Goal: Task Accomplishment & Management: Manage account settings

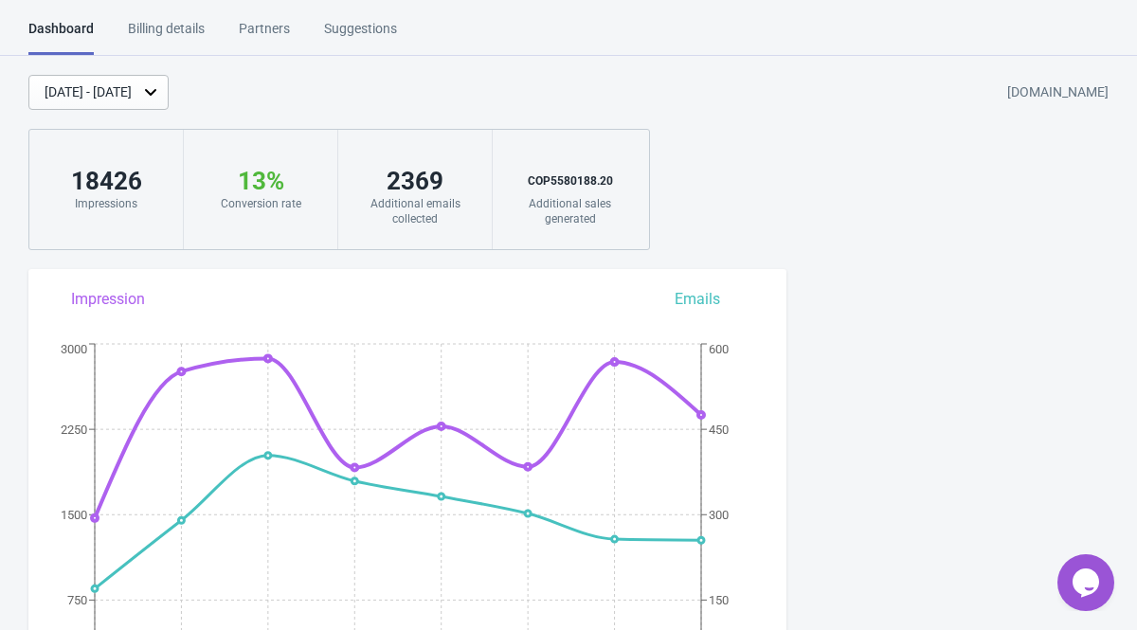
click at [156, 92] on icon at bounding box center [150, 92] width 11 height 7
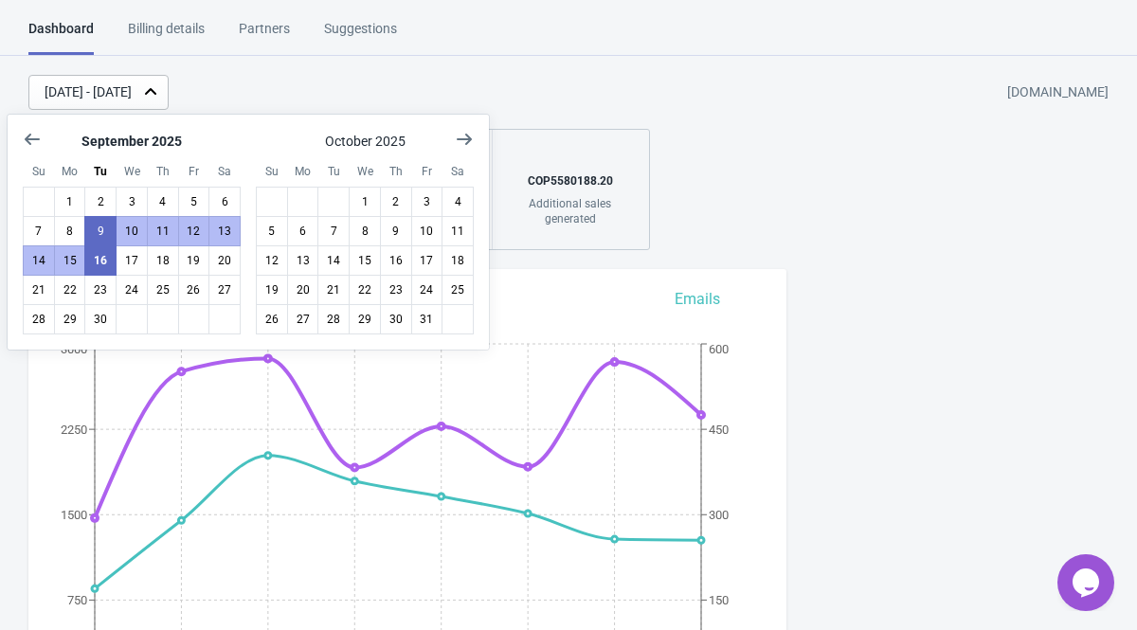
click at [156, 92] on icon at bounding box center [150, 91] width 11 height 7
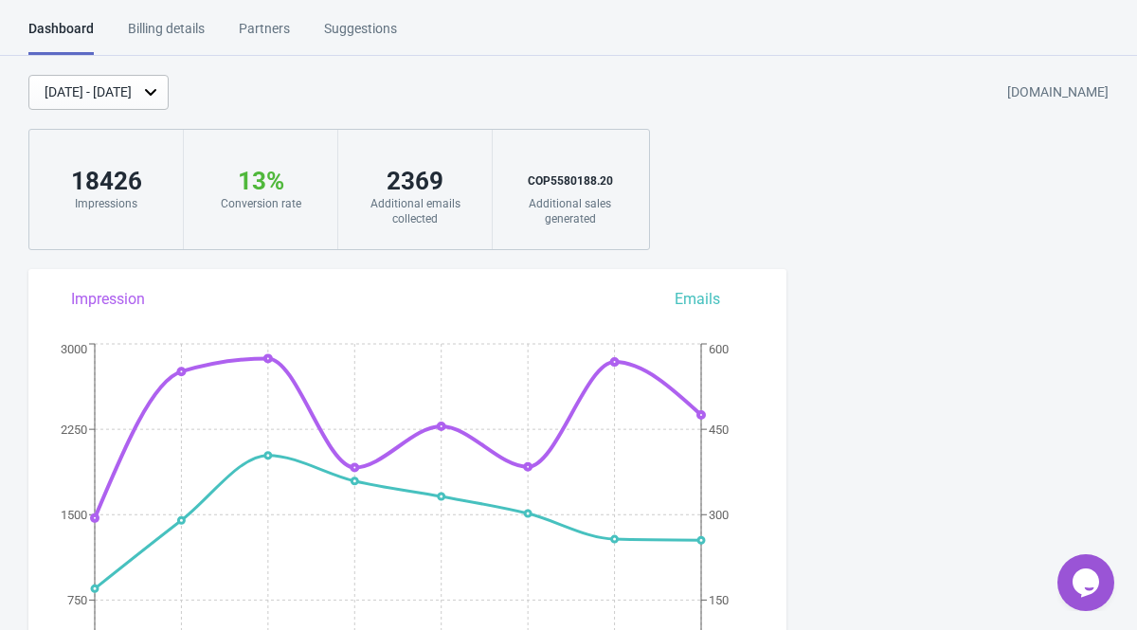
click at [160, 93] on icon at bounding box center [150, 91] width 19 height 19
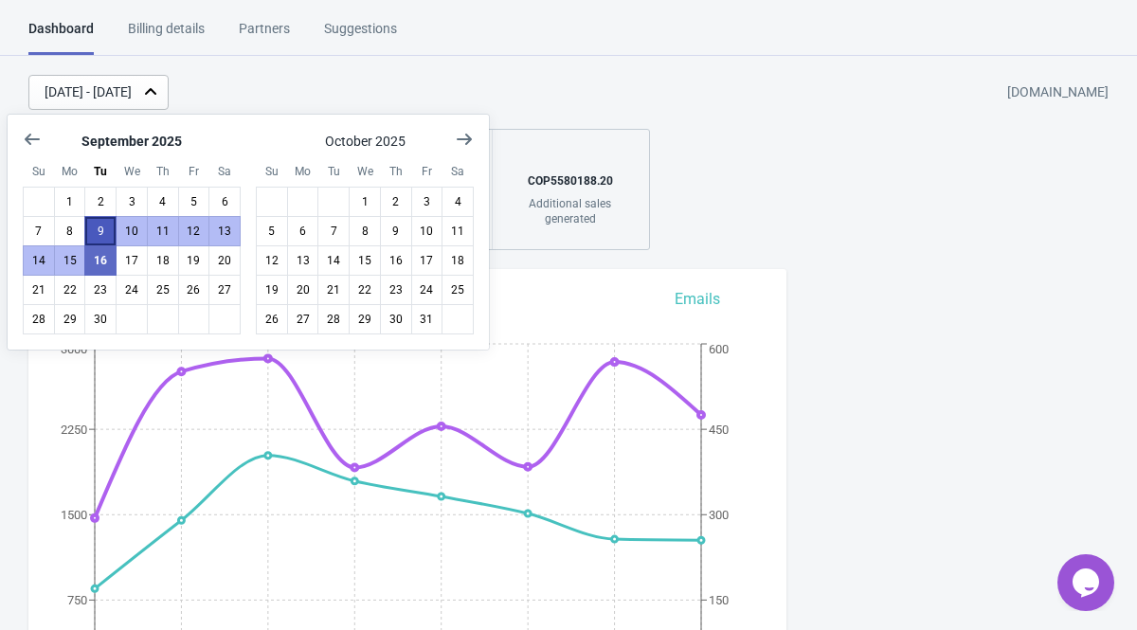
click at [102, 227] on button "9" at bounding box center [100, 231] width 32 height 30
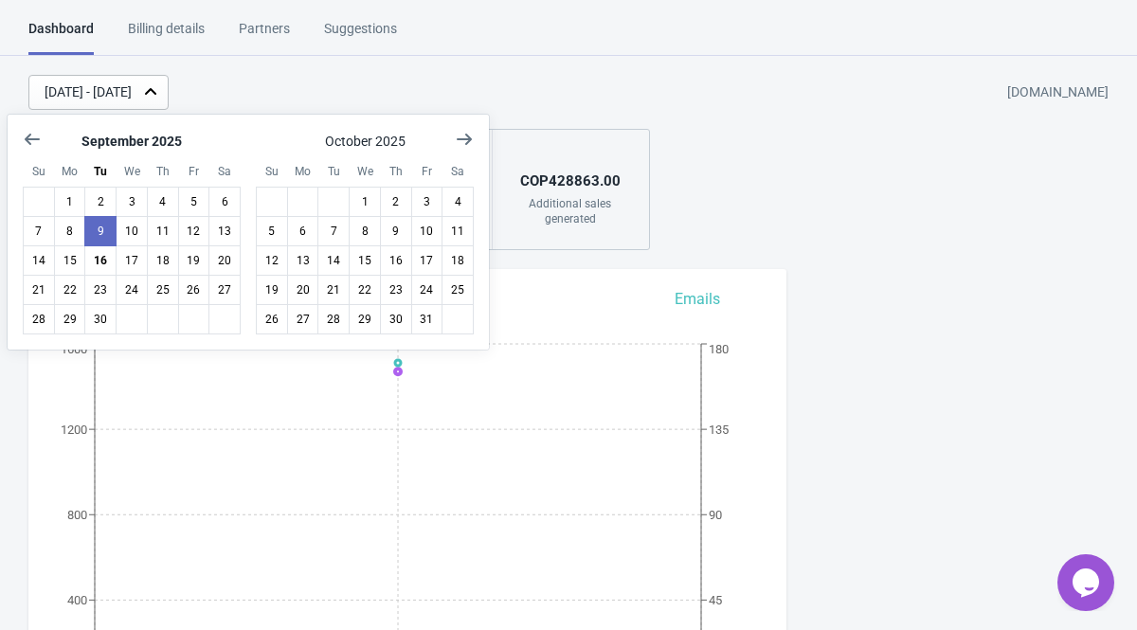
click at [417, 49] on div "Dashboard Billing details Partners Suggestions" at bounding box center [229, 37] width 403 height 36
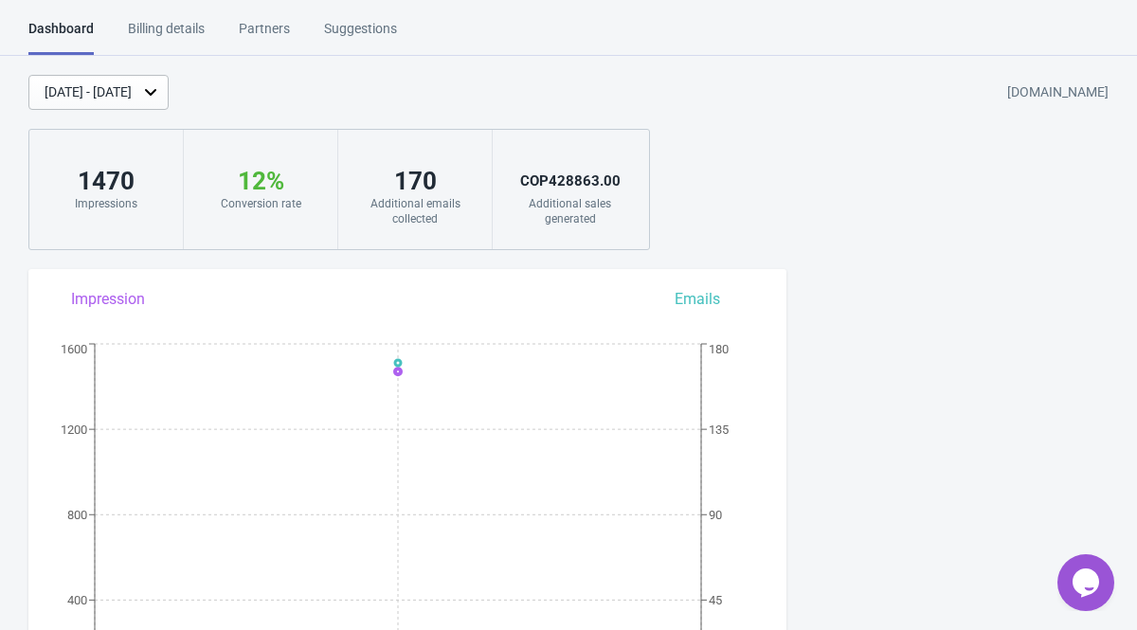
click at [132, 95] on div "[DATE] - [DATE]" at bounding box center [88, 92] width 87 height 20
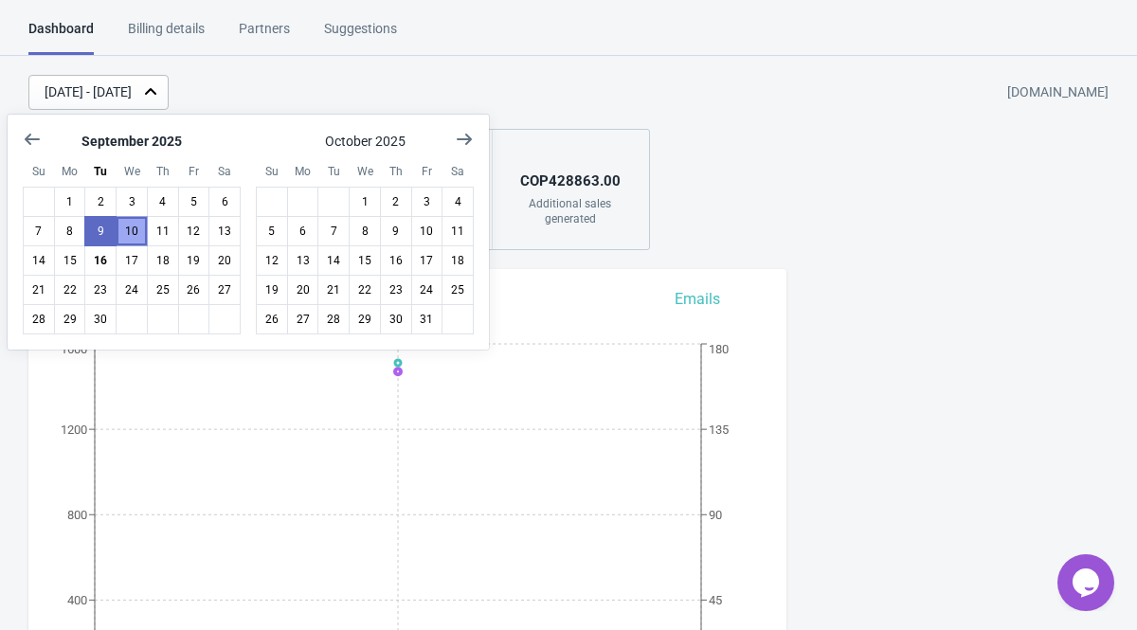
click at [132, 228] on button "10" at bounding box center [132, 231] width 32 height 30
click at [105, 236] on button "9" at bounding box center [100, 231] width 32 height 30
click at [75, 228] on button "8" at bounding box center [70, 231] width 32 height 30
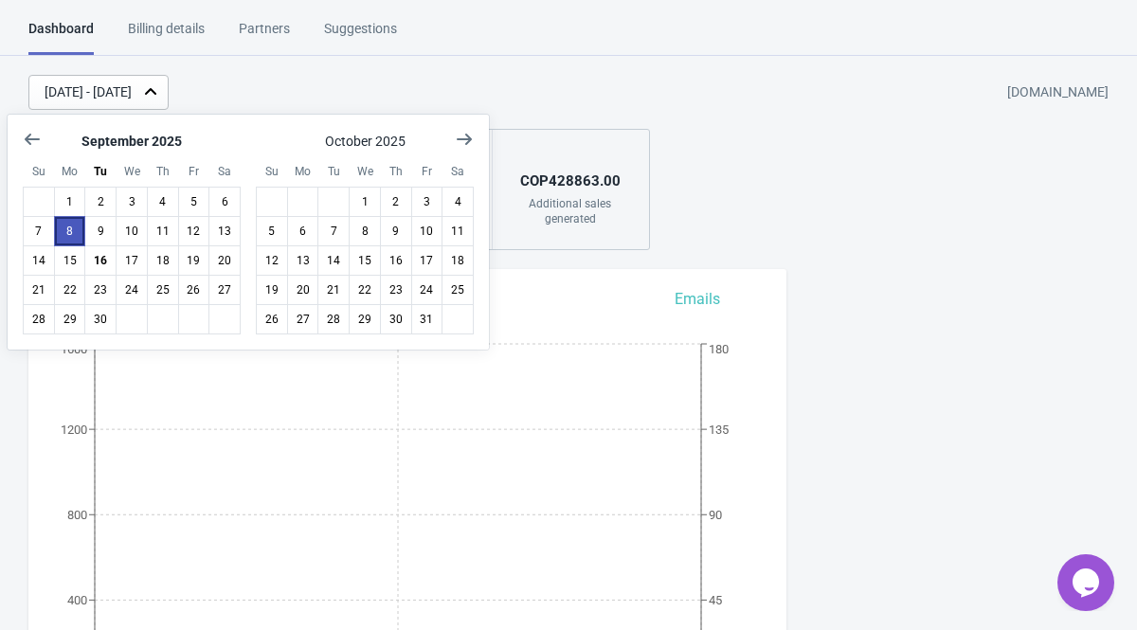
click at [75, 228] on button "8" at bounding box center [70, 231] width 32 height 30
click at [39, 228] on button "7" at bounding box center [39, 231] width 32 height 30
click at [224, 198] on button "6" at bounding box center [224, 202] width 32 height 30
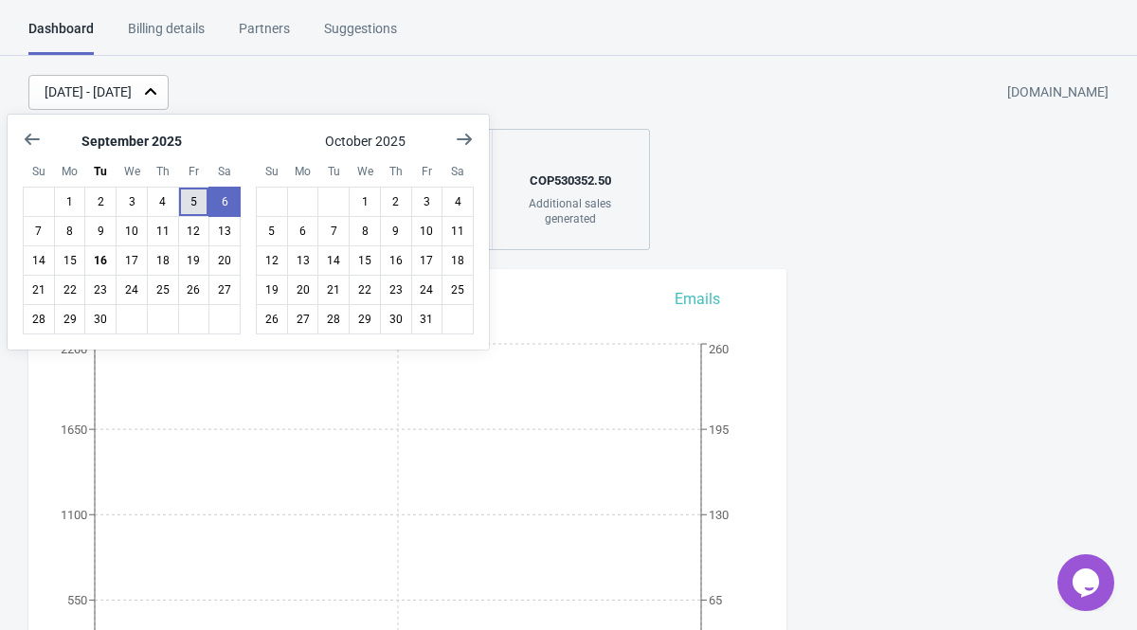
click at [197, 196] on button "5" at bounding box center [194, 202] width 32 height 30
click at [157, 209] on button "4" at bounding box center [163, 202] width 32 height 30
click at [139, 206] on button "3" at bounding box center [132, 202] width 32 height 30
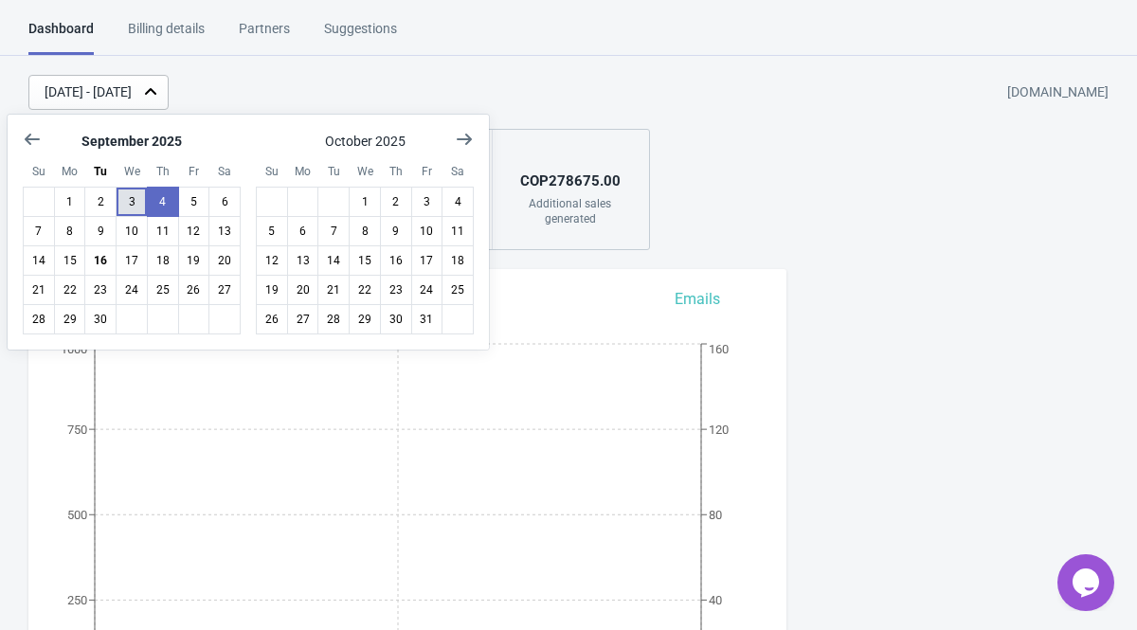
click at [139, 206] on button "3" at bounding box center [132, 202] width 32 height 30
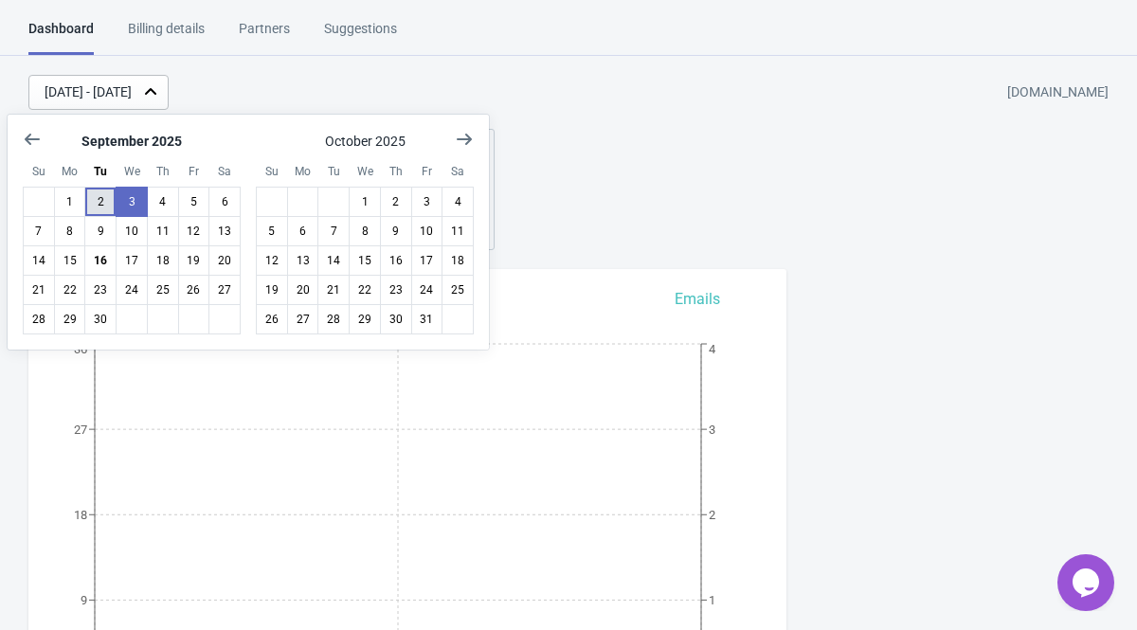
click at [99, 206] on button "2" at bounding box center [100, 202] width 32 height 30
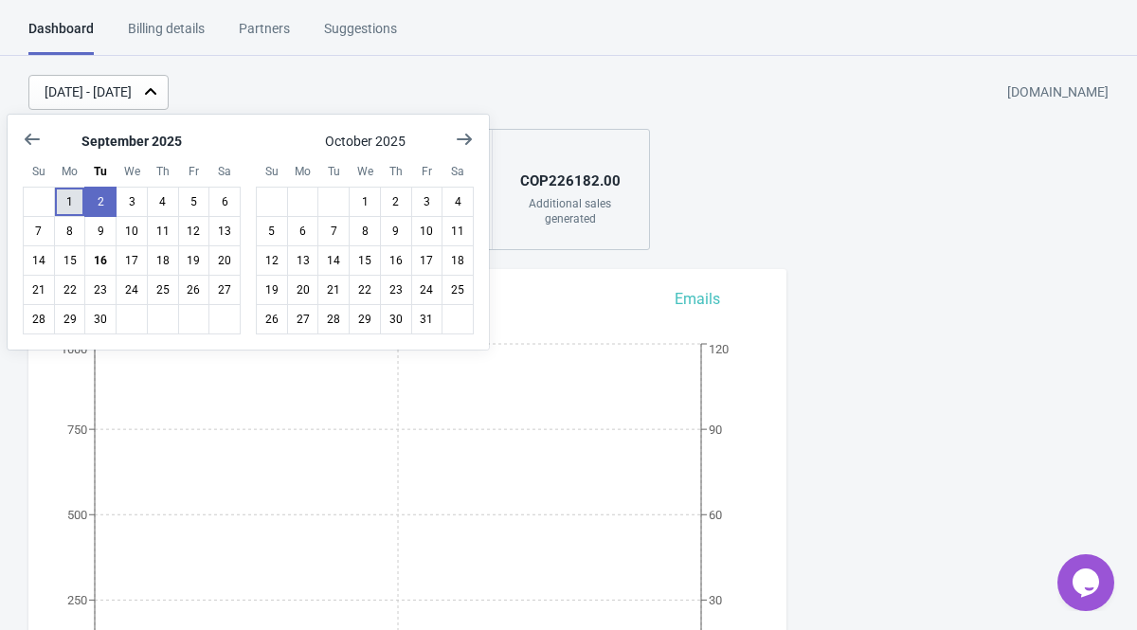
click at [78, 200] on button "1" at bounding box center [70, 202] width 32 height 30
click at [170, 195] on button "4" at bounding box center [163, 202] width 32 height 30
click at [204, 204] on button "5" at bounding box center [194, 202] width 32 height 30
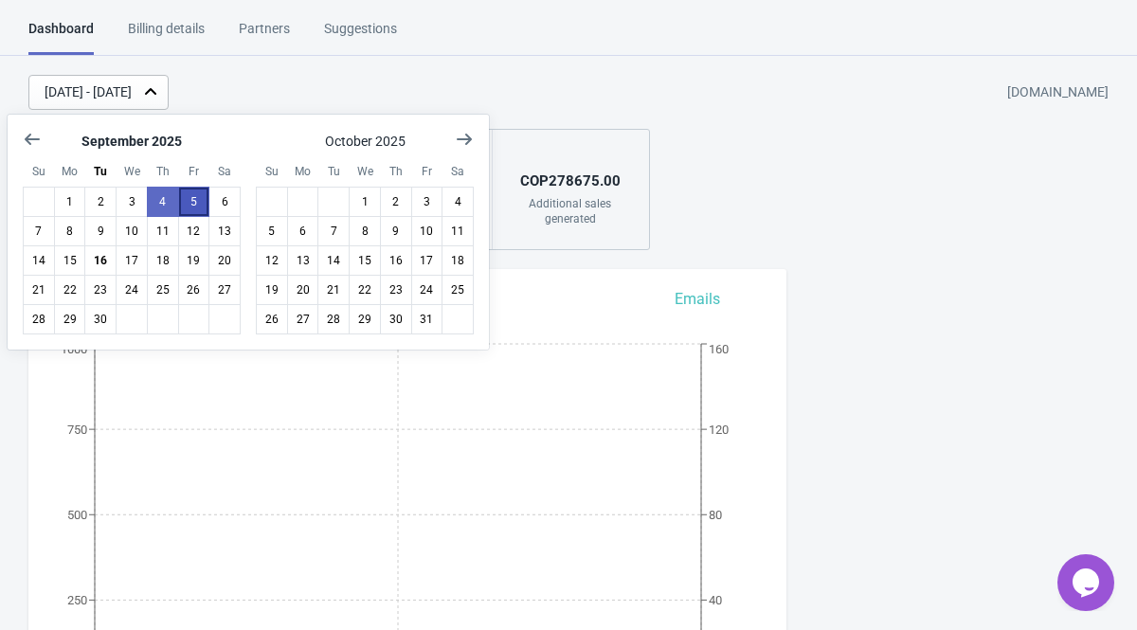
click at [204, 204] on button "5" at bounding box center [194, 202] width 32 height 30
click at [151, 239] on button "11" at bounding box center [163, 231] width 32 height 30
click at [192, 234] on button "12" at bounding box center [194, 231] width 32 height 30
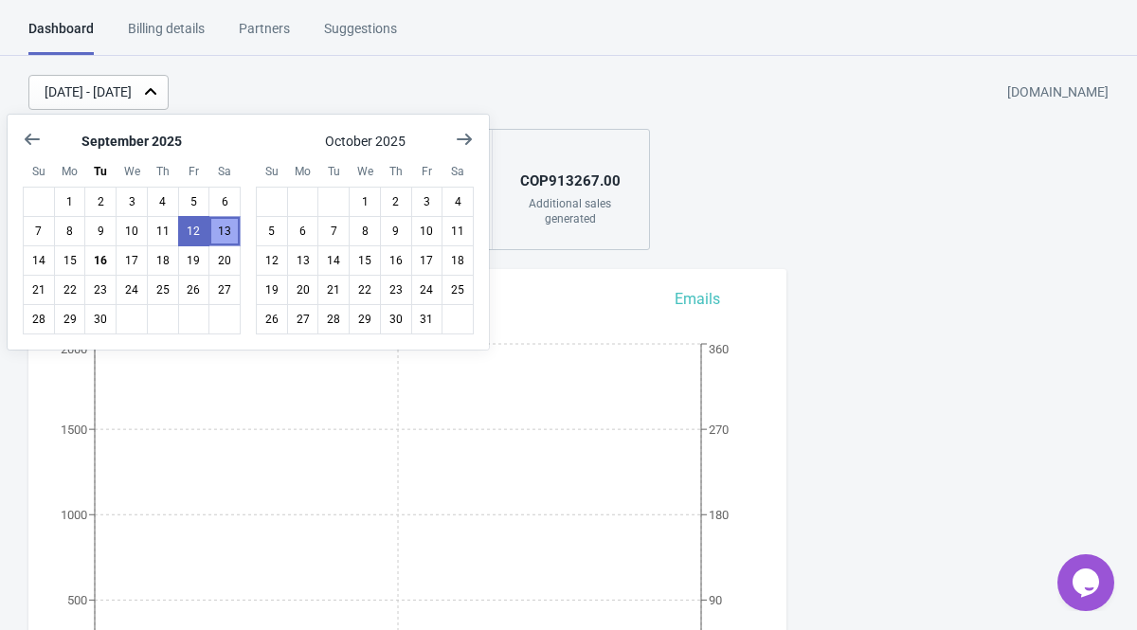
click at [226, 229] on button "13" at bounding box center [224, 231] width 32 height 30
click at [80, 258] on button "15" at bounding box center [70, 260] width 32 height 30
click at [32, 252] on button "14" at bounding box center [39, 260] width 32 height 30
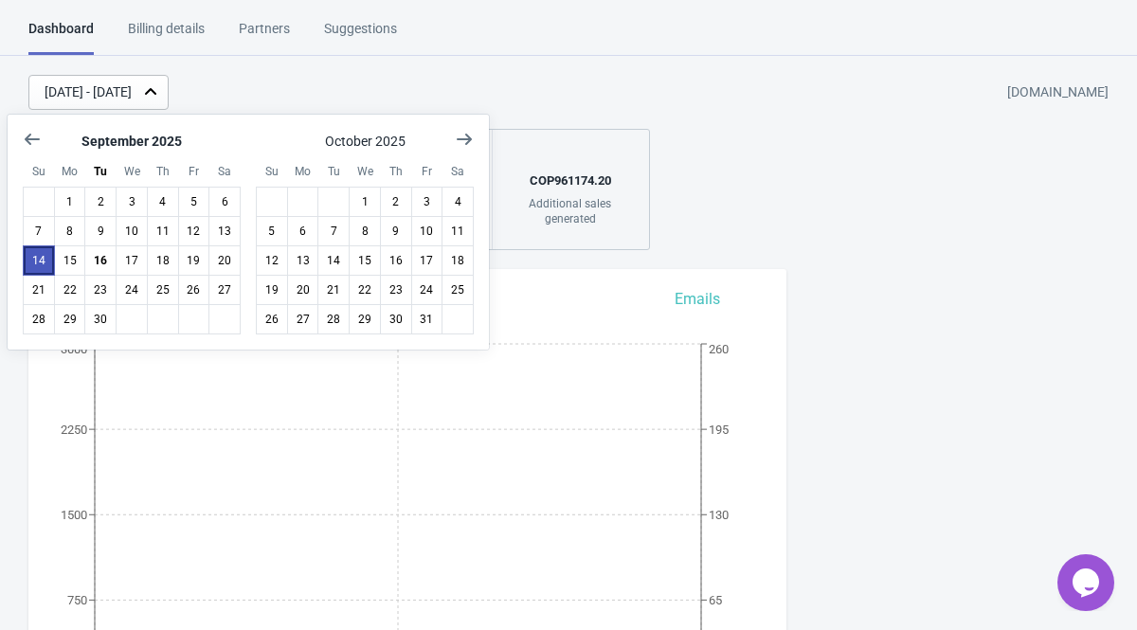
click at [32, 252] on button "14" at bounding box center [39, 260] width 32 height 30
click at [107, 261] on button "16" at bounding box center [100, 260] width 32 height 30
